Goal: Task Accomplishment & Management: Use online tool/utility

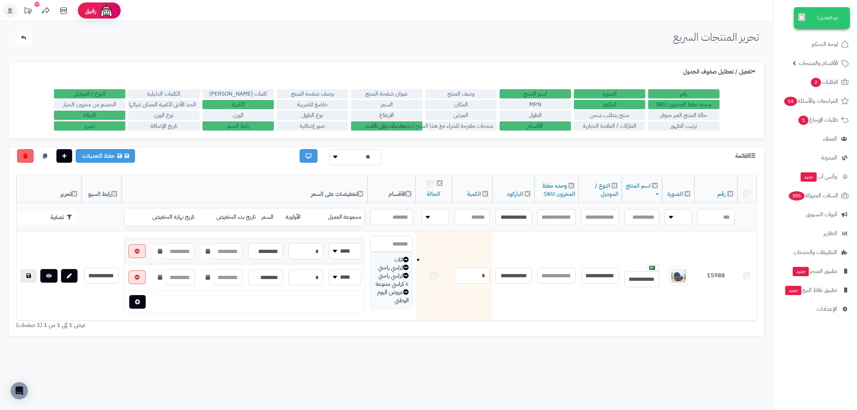
click at [513, 223] on input "**********" at bounding box center [513, 217] width 36 height 16
type input "**********"
click at [60, 218] on button "تصفية" at bounding box center [47, 218] width 59 height 14
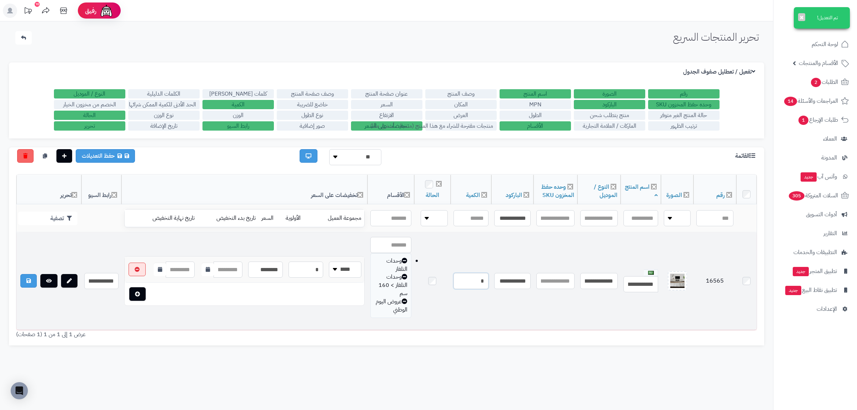
click at [488, 284] on input "*" at bounding box center [470, 281] width 35 height 16
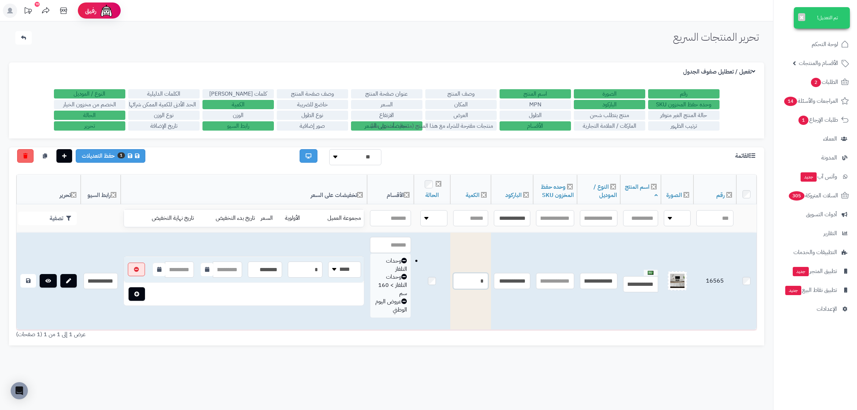
type input "*"
click at [21, 278] on link at bounding box center [28, 281] width 16 height 14
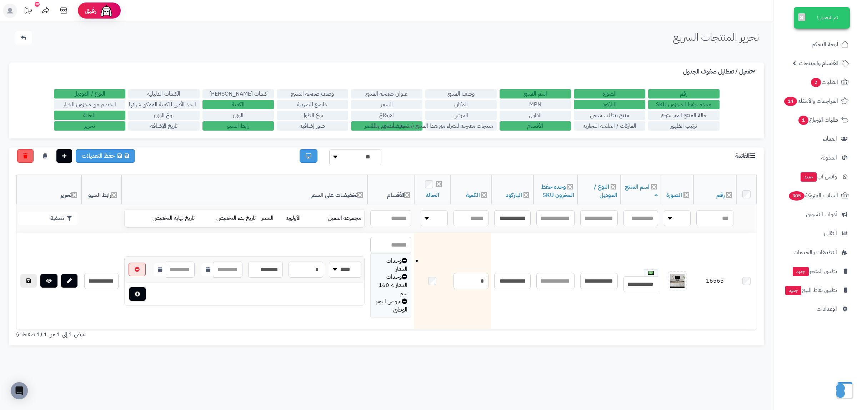
click at [273, 354] on div "الإعدادات نسخ الميتا من اسم المنتج نسخ الموديل من اسم المنتج تفعيل / تعطليل صفو…" at bounding box center [386, 204] width 755 height 301
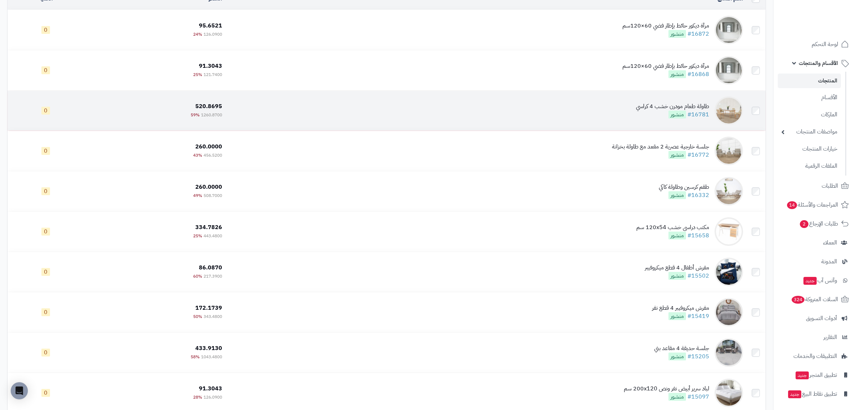
scroll to position [166, 0]
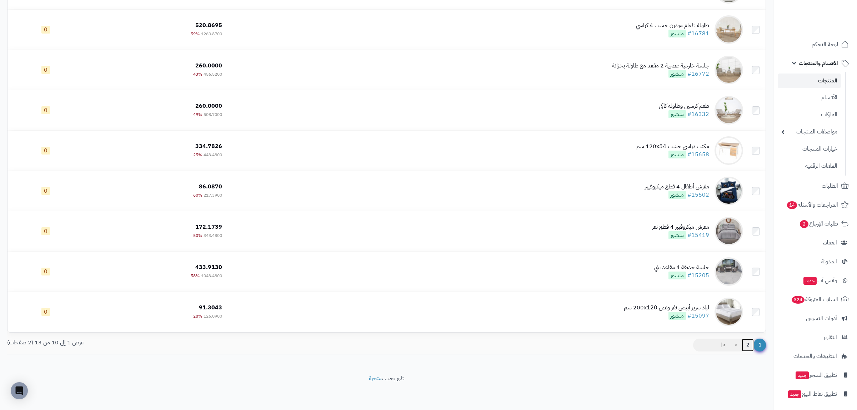
click at [746, 347] on link "2" at bounding box center [747, 345] width 12 height 13
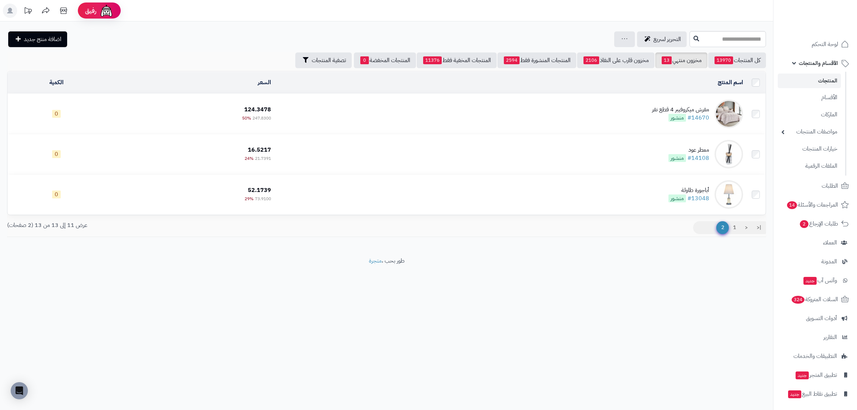
click at [726, 236] on div "|< < 1 2" at bounding box center [579, 228] width 385 height 15
click at [730, 232] on link "1" at bounding box center [734, 227] width 12 height 13
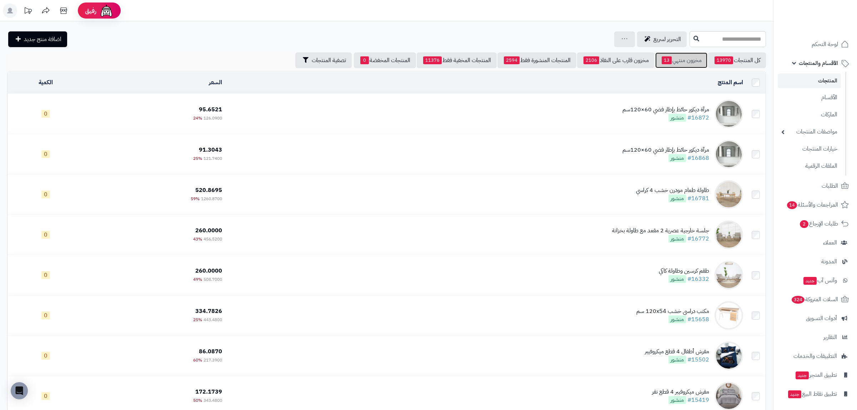
click at [688, 57] on link "مخزون منتهي 13" at bounding box center [681, 60] width 52 height 16
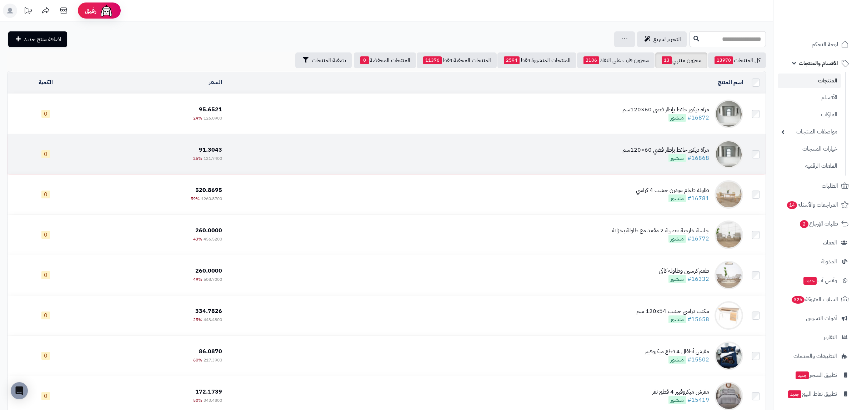
scroll to position [166, 0]
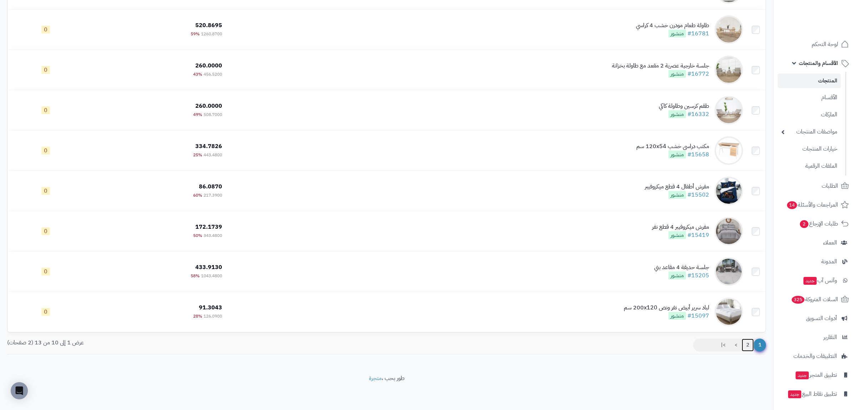
click at [750, 347] on link "2" at bounding box center [747, 345] width 12 height 13
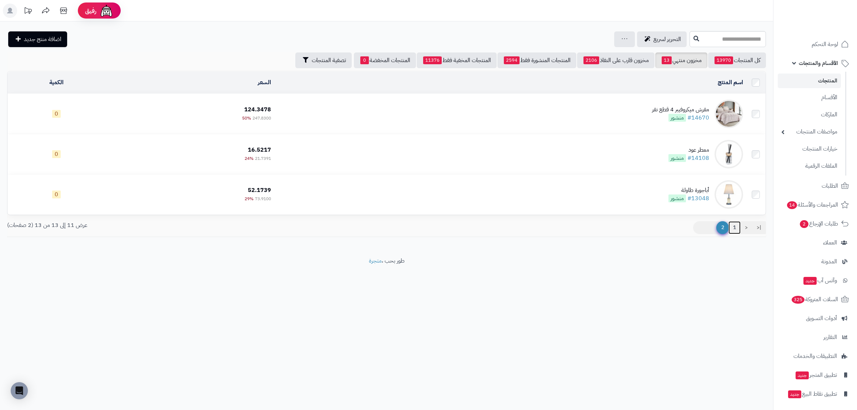
click at [737, 230] on link "1" at bounding box center [734, 227] width 12 height 13
